Goal: Information Seeking & Learning: Learn about a topic

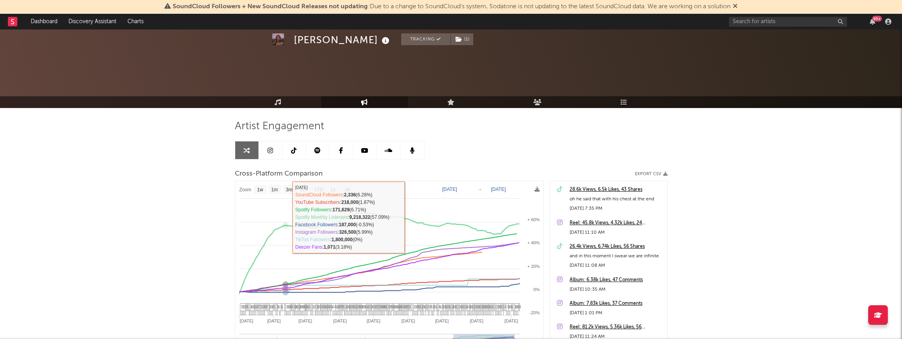
select select "1w"
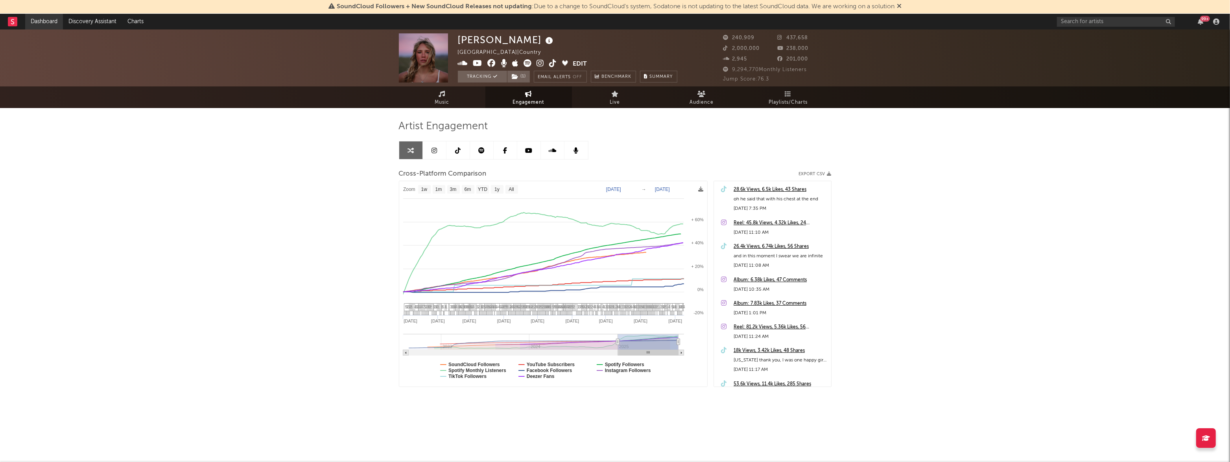
click at [42, 20] on link "Dashboard" at bounding box center [44, 22] width 38 height 16
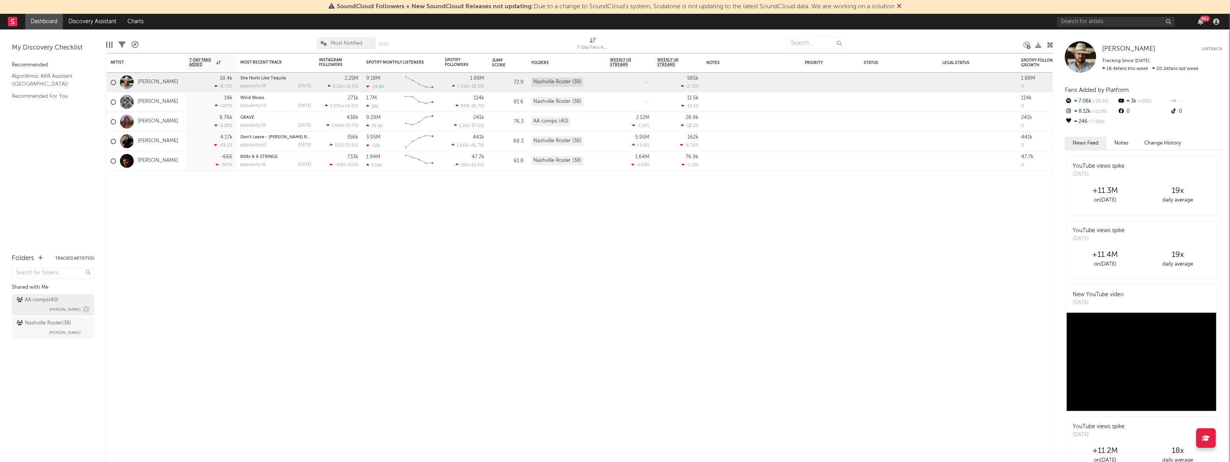
click at [39, 302] on div "AA comps ( 40 )" at bounding box center [38, 300] width 42 height 9
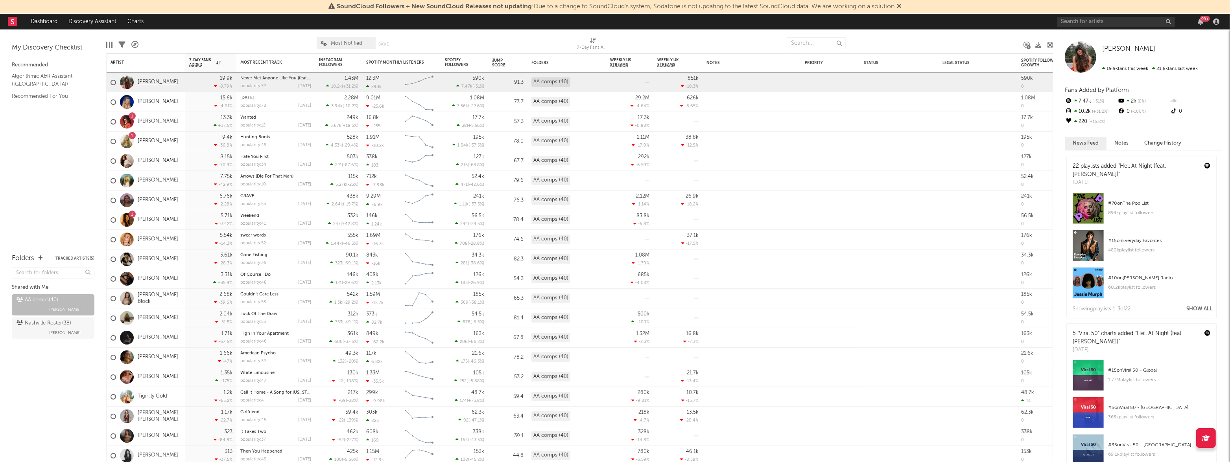
click at [152, 83] on link "[PERSON_NAME]" at bounding box center [158, 82] width 41 height 7
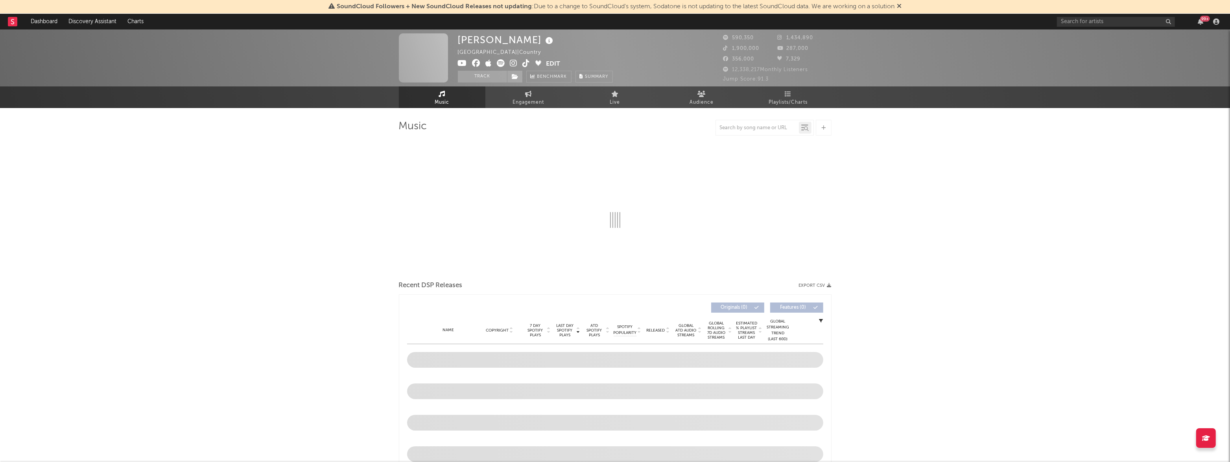
select select "6m"
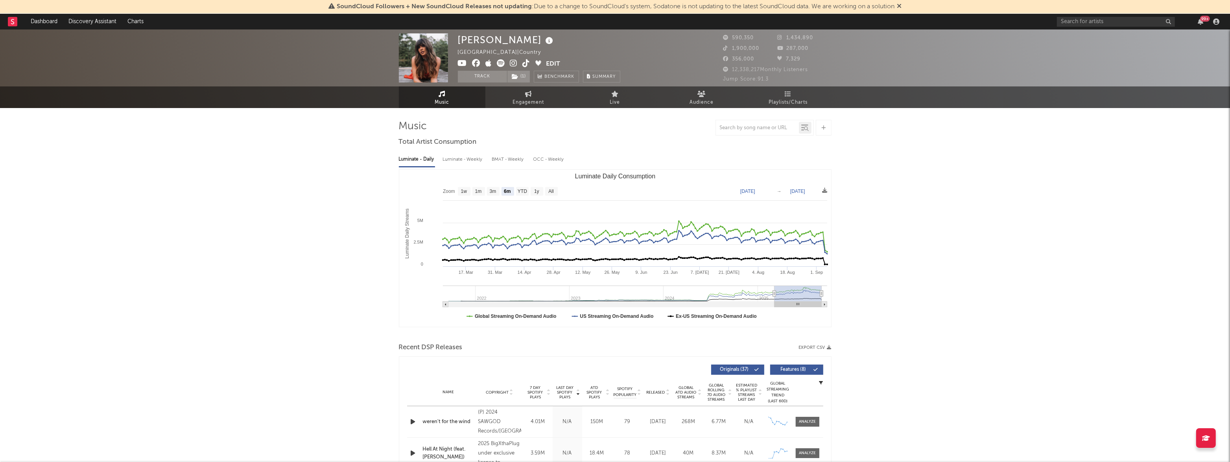
select select "6m"
click at [901, 6] on icon at bounding box center [899, 6] width 5 height 6
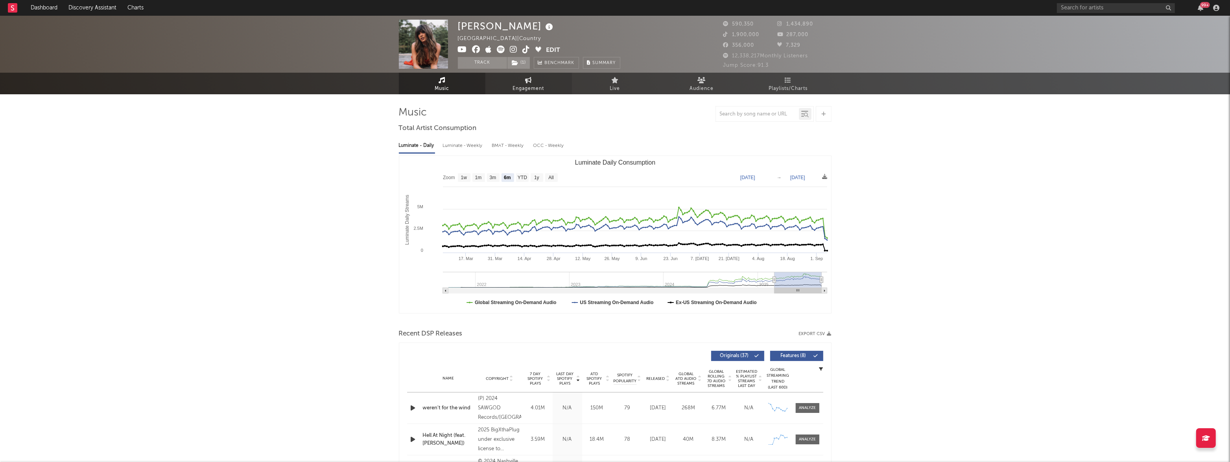
click at [536, 84] on span "Engagement" at bounding box center [528, 88] width 31 height 9
select select "1w"
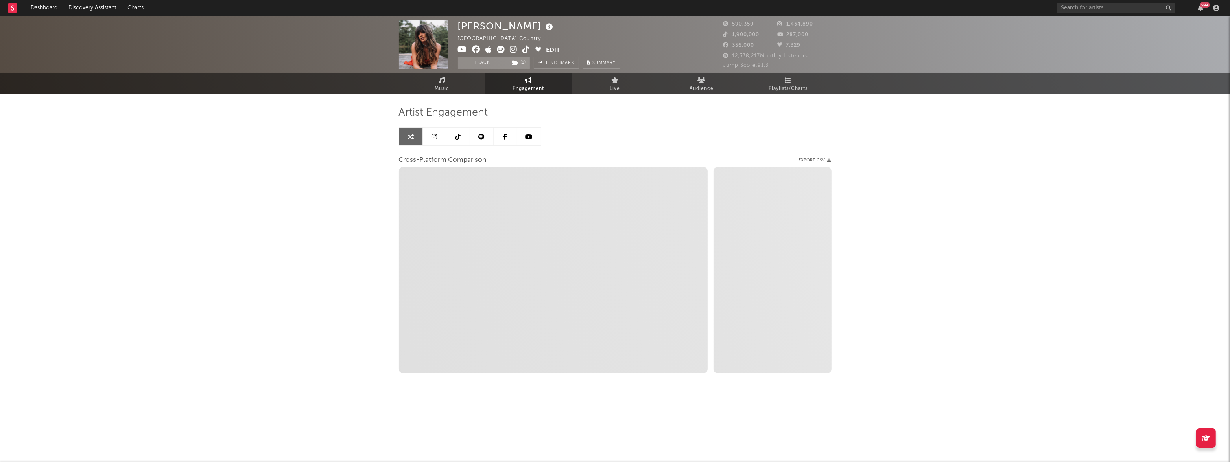
select select "1m"
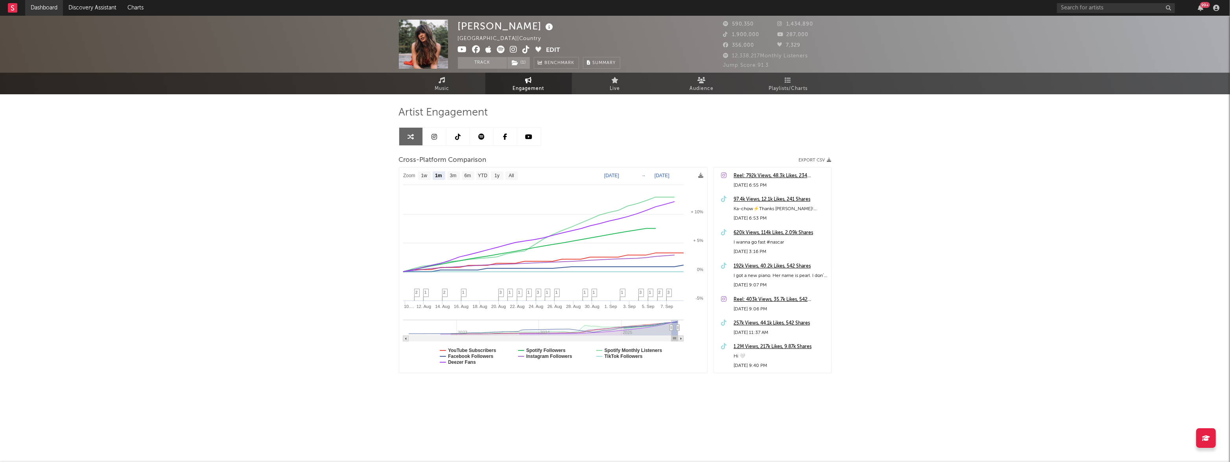
click at [39, 9] on link "Dashboard" at bounding box center [44, 8] width 38 height 16
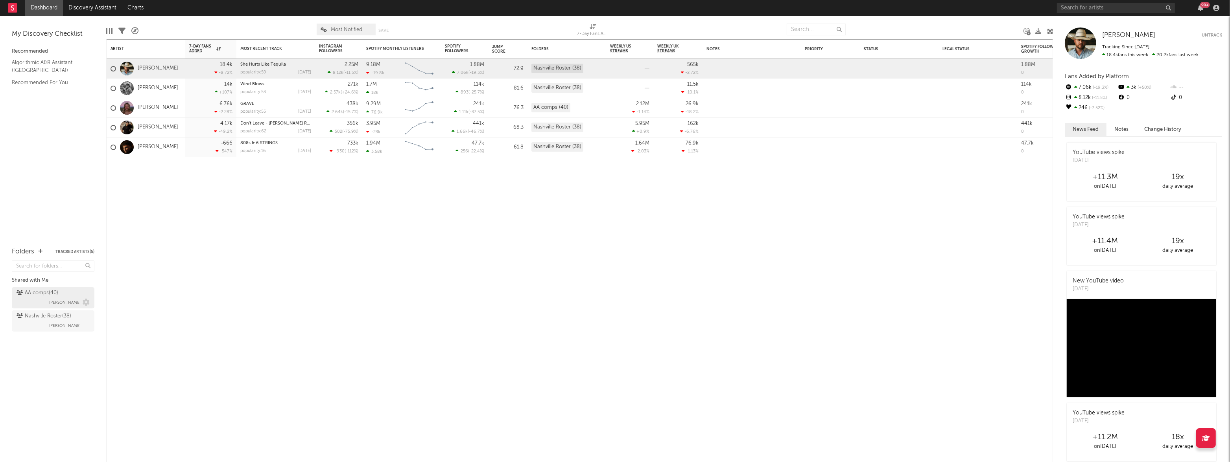
click at [45, 297] on div "AA comps ( 40 )" at bounding box center [38, 293] width 42 height 9
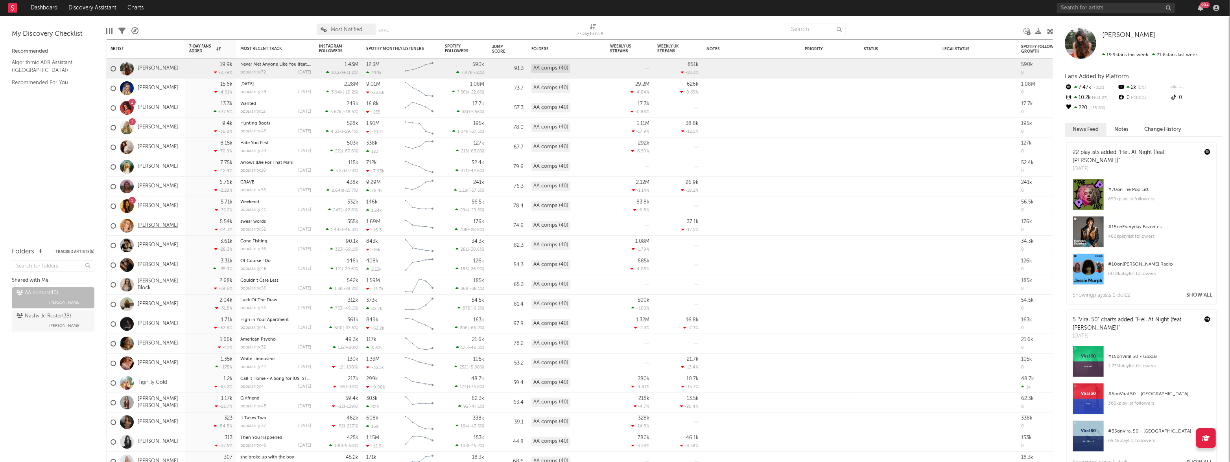
click at [149, 228] on link "[PERSON_NAME]" at bounding box center [158, 226] width 41 height 7
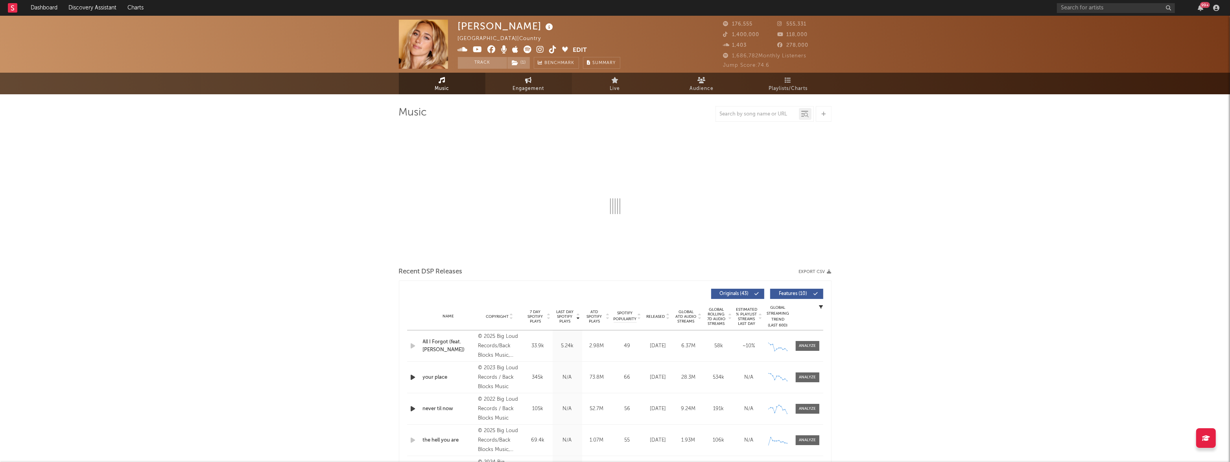
click at [532, 87] on span "Engagement" at bounding box center [528, 88] width 31 height 9
select select "1w"
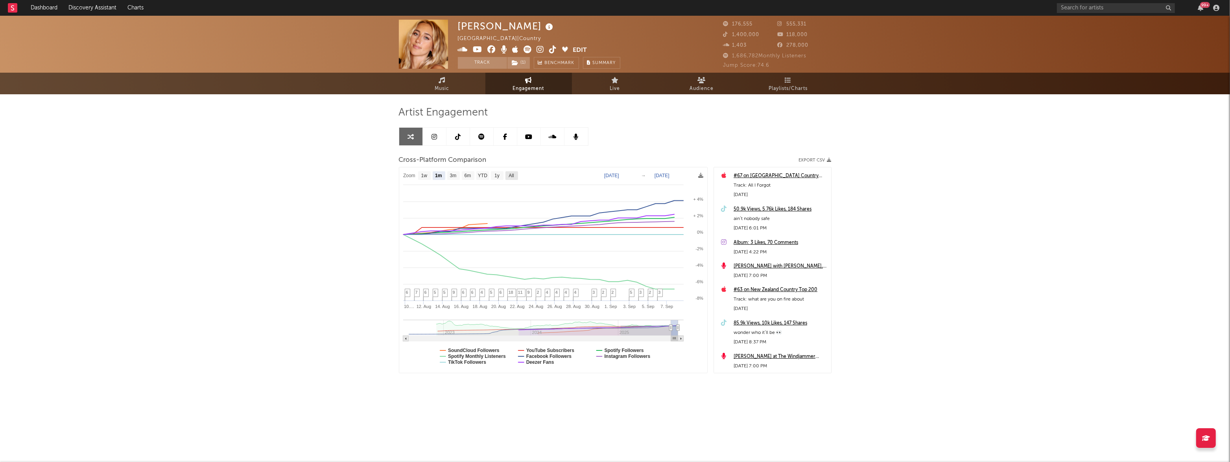
click at [509, 174] on text "All" at bounding box center [510, 176] width 5 height 6
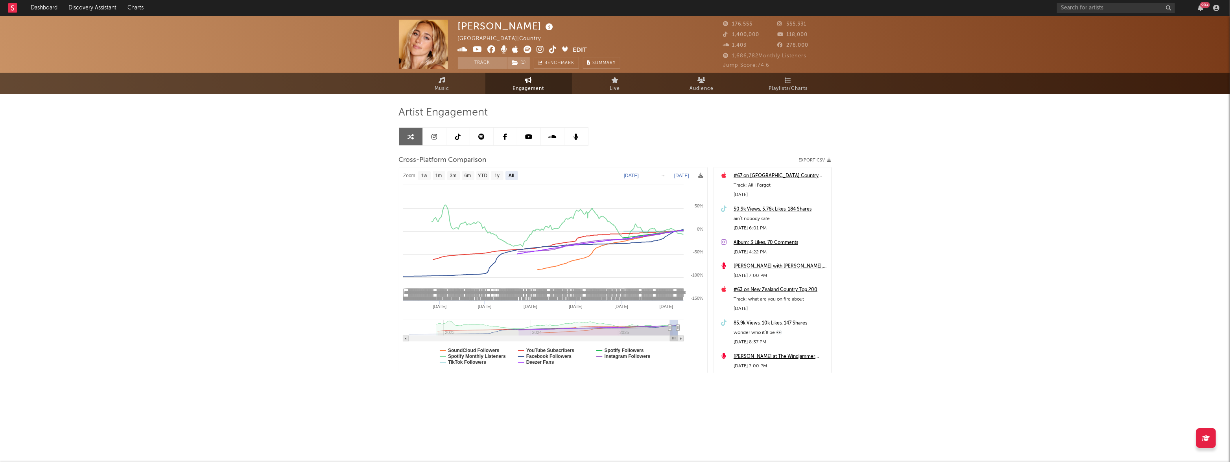
select select "All"
type input "[DATE]"
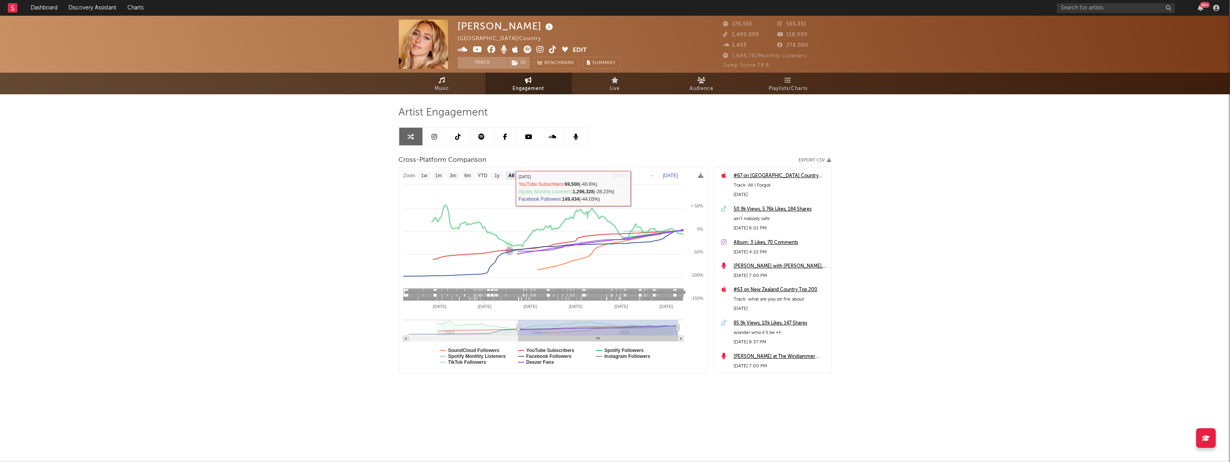
select select "All"
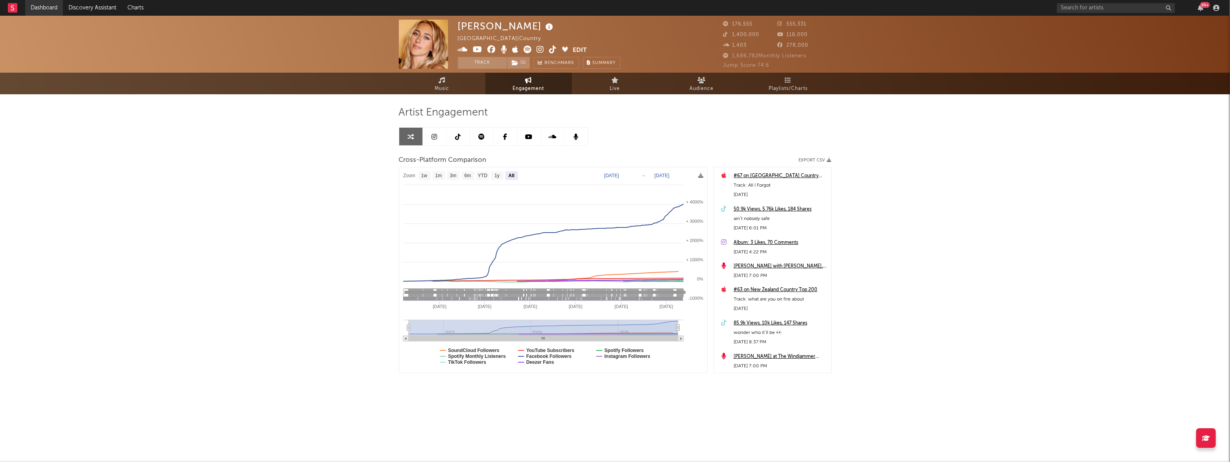
click at [35, 7] on link "Dashboard" at bounding box center [44, 8] width 38 height 16
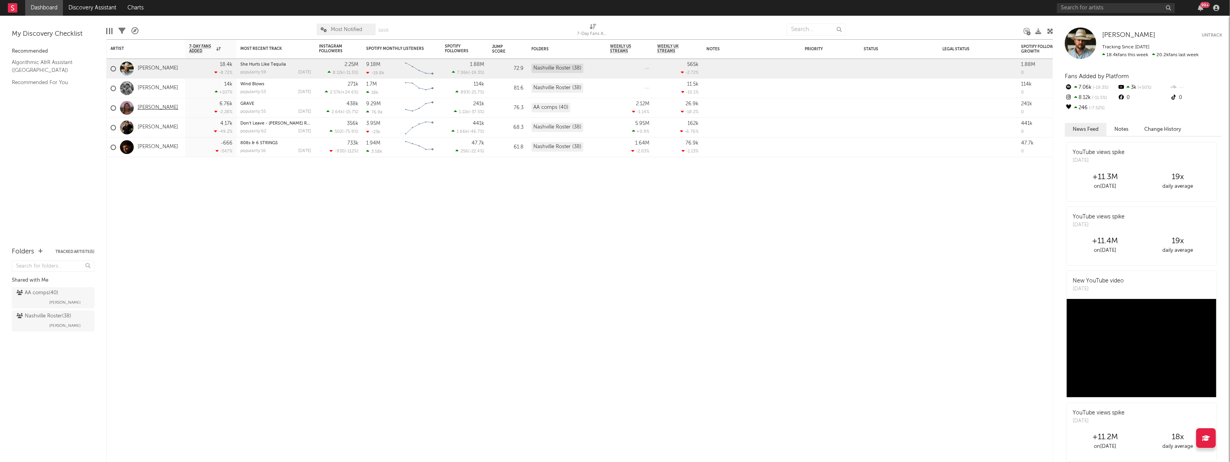
click at [153, 109] on link "[PERSON_NAME]" at bounding box center [158, 108] width 41 height 7
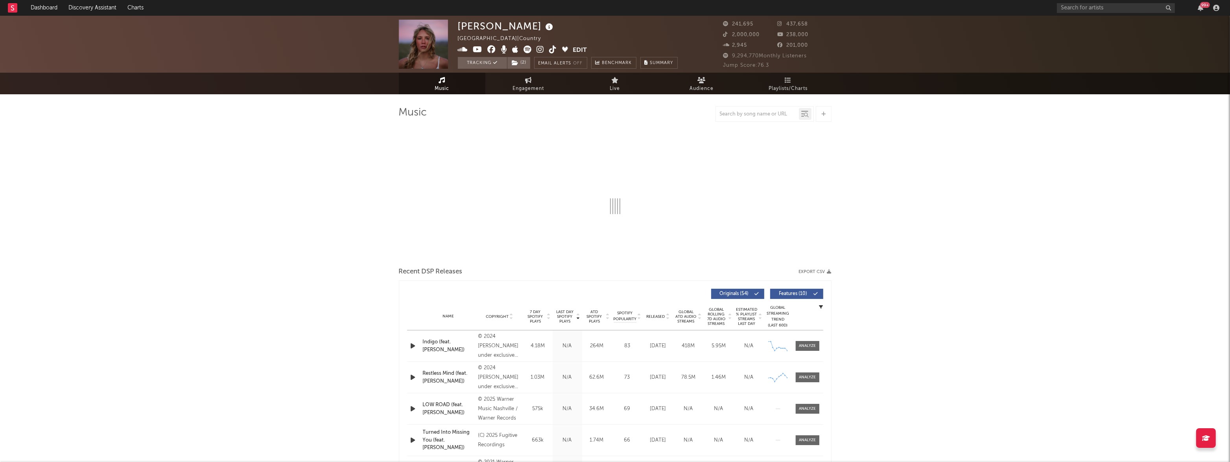
select select "6m"
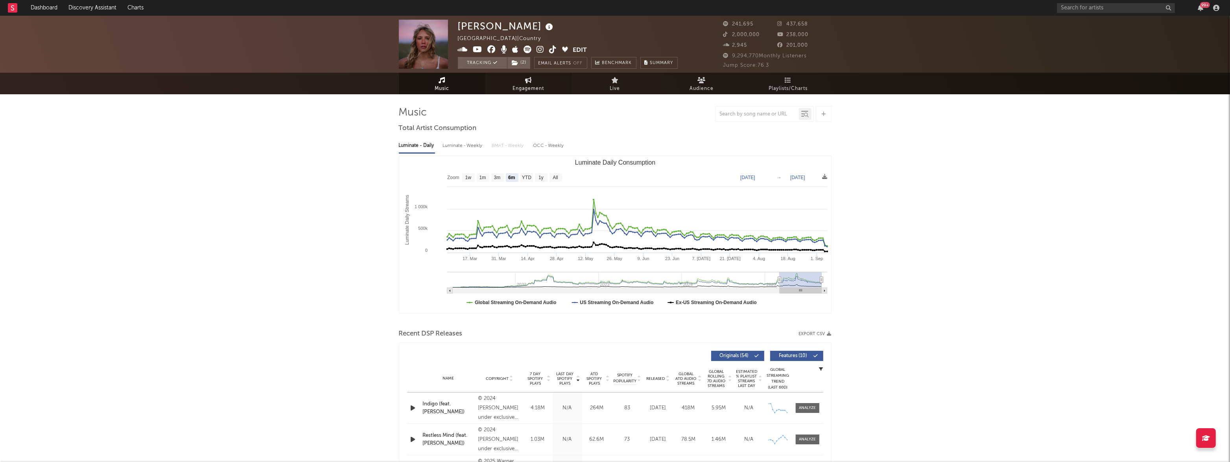
click at [529, 87] on span "Engagement" at bounding box center [528, 88] width 31 height 9
select select "1w"
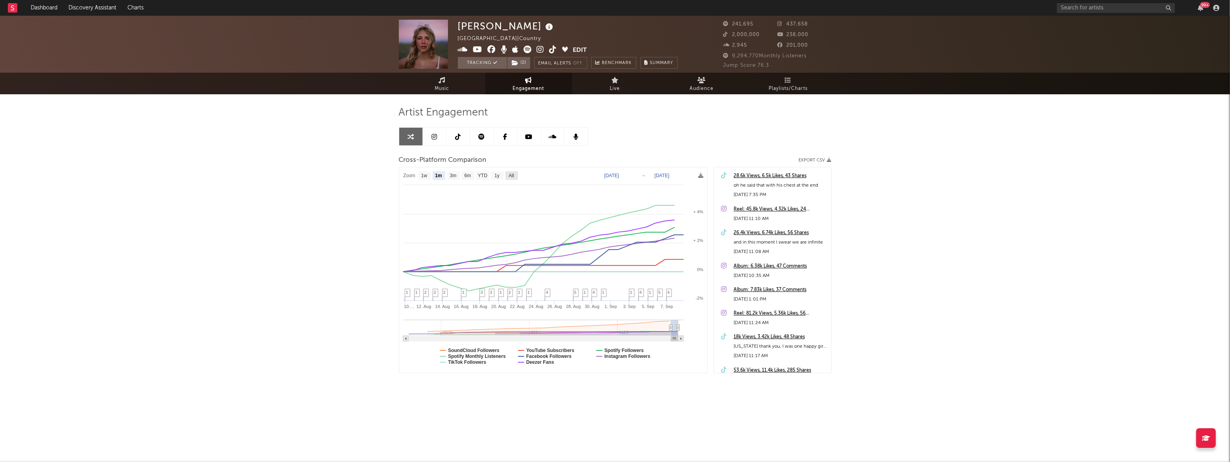
click at [512, 175] on text "All" at bounding box center [510, 176] width 5 height 6
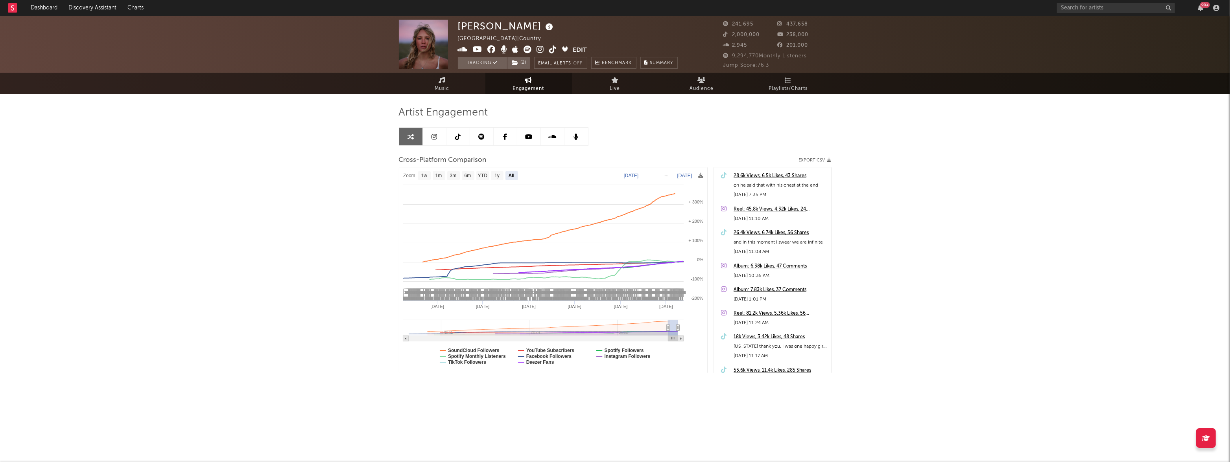
select select "All"
type input "[DATE]"
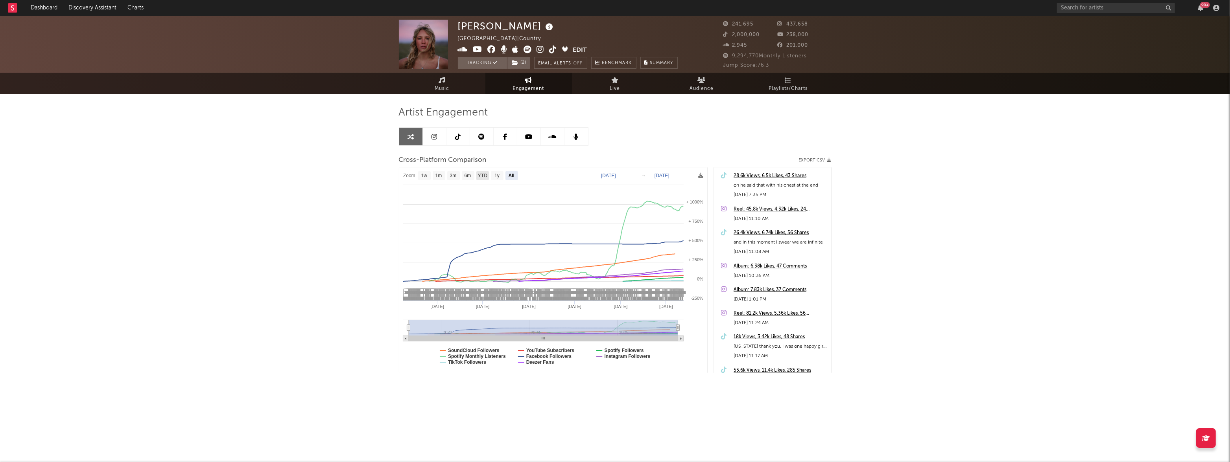
click at [482, 177] on text "YTD" at bounding box center [481, 176] width 9 height 6
select select "YTD"
type input "[DATE]"
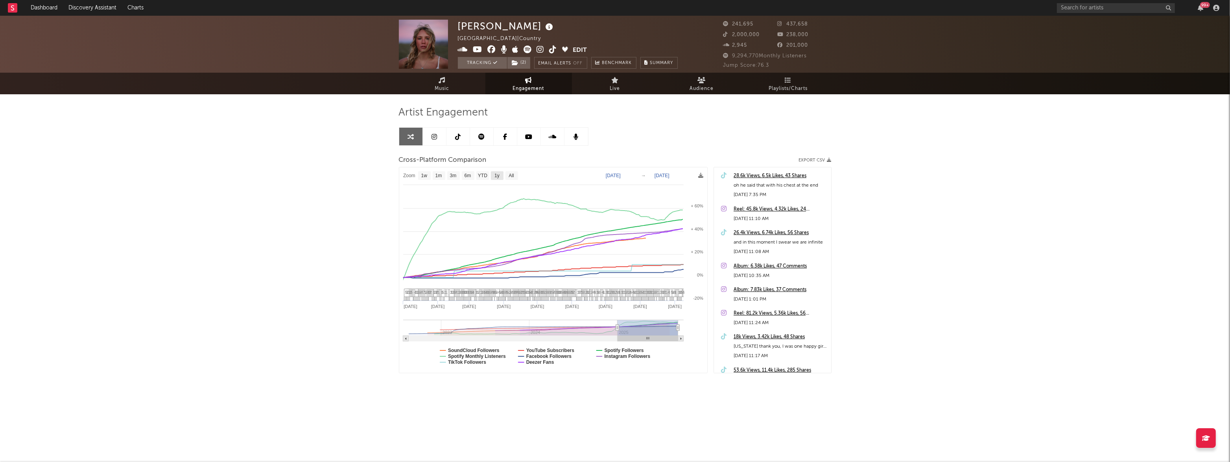
click at [498, 176] on text "1y" at bounding box center [496, 176] width 5 height 6
select select "1y"
type input "[DATE]"
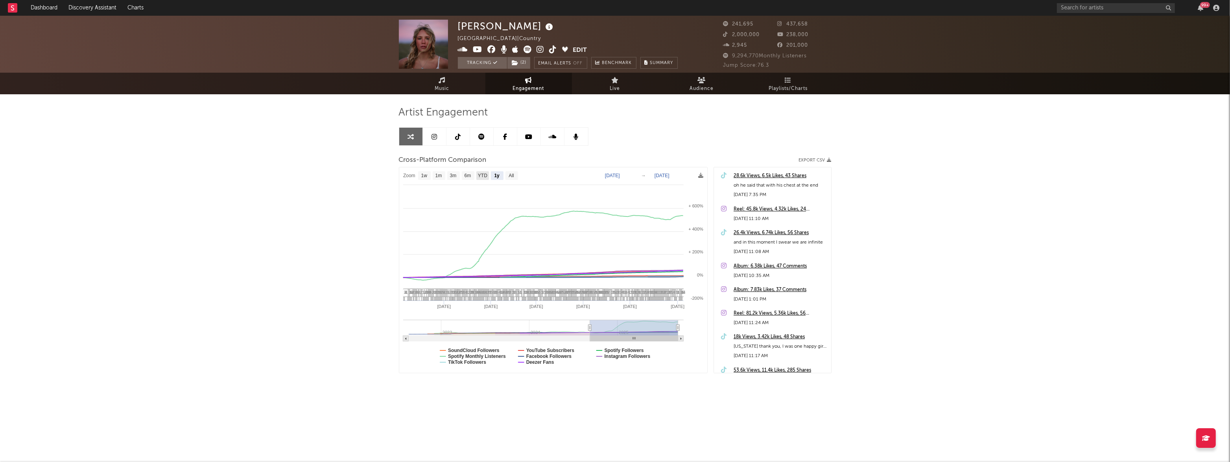
click at [484, 176] on text "YTD" at bounding box center [481, 176] width 9 height 6
select select "YTD"
type input "[DATE]"
select select "1w"
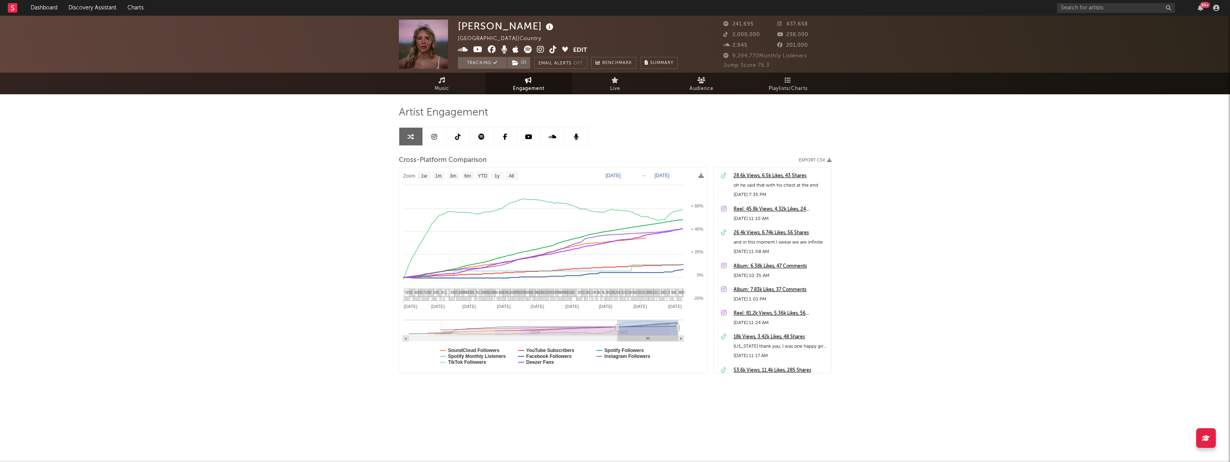
select select "1w"
click at [50, 15] on link "Dashboard" at bounding box center [44, 8] width 38 height 16
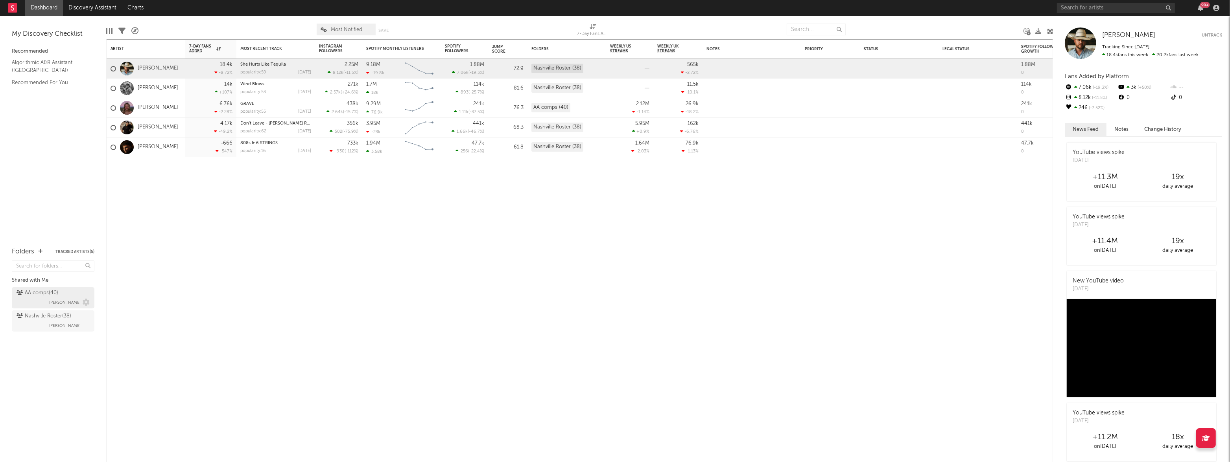
click at [44, 295] on div "AA comps ( 40 )" at bounding box center [38, 293] width 42 height 9
